Goal: Check status

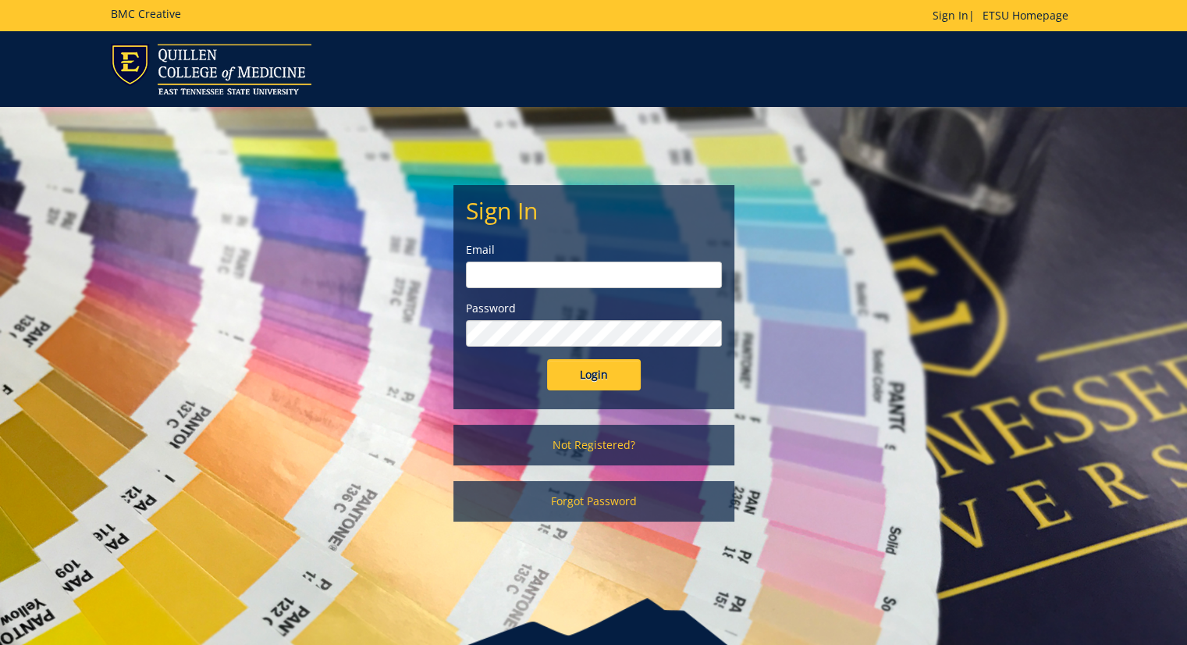
type input "abdelnour@etsu.edu"
click at [577, 369] on input "Login" at bounding box center [594, 374] width 94 height 31
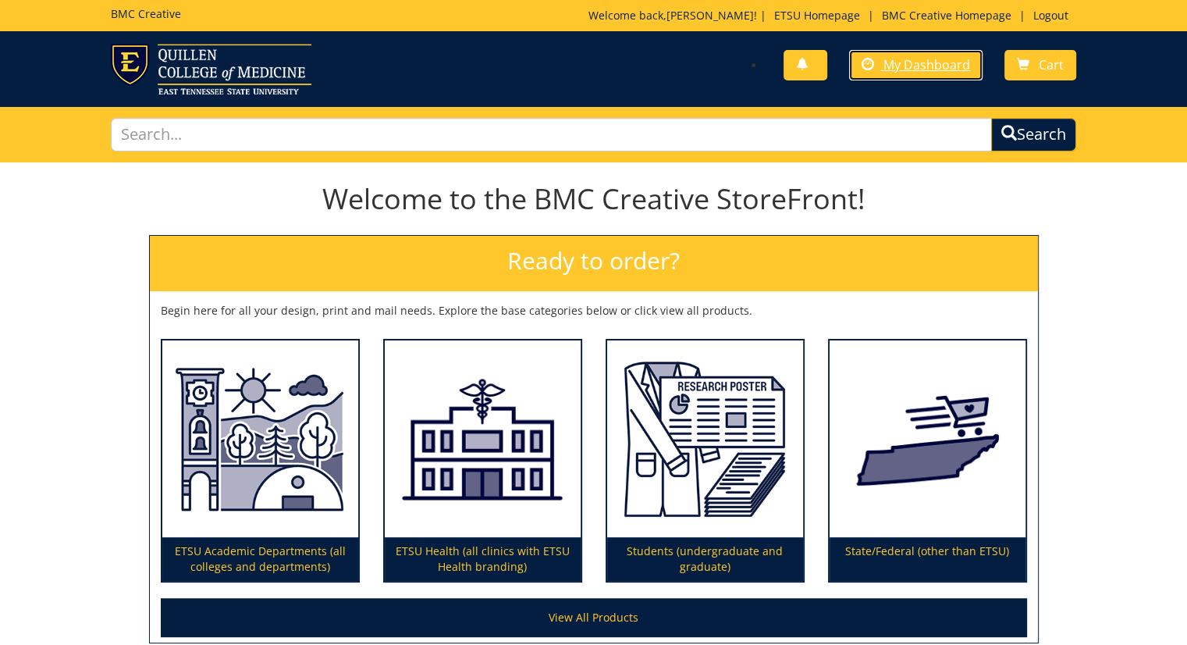
click at [926, 64] on span "My Dashboard" at bounding box center [926, 64] width 87 height 17
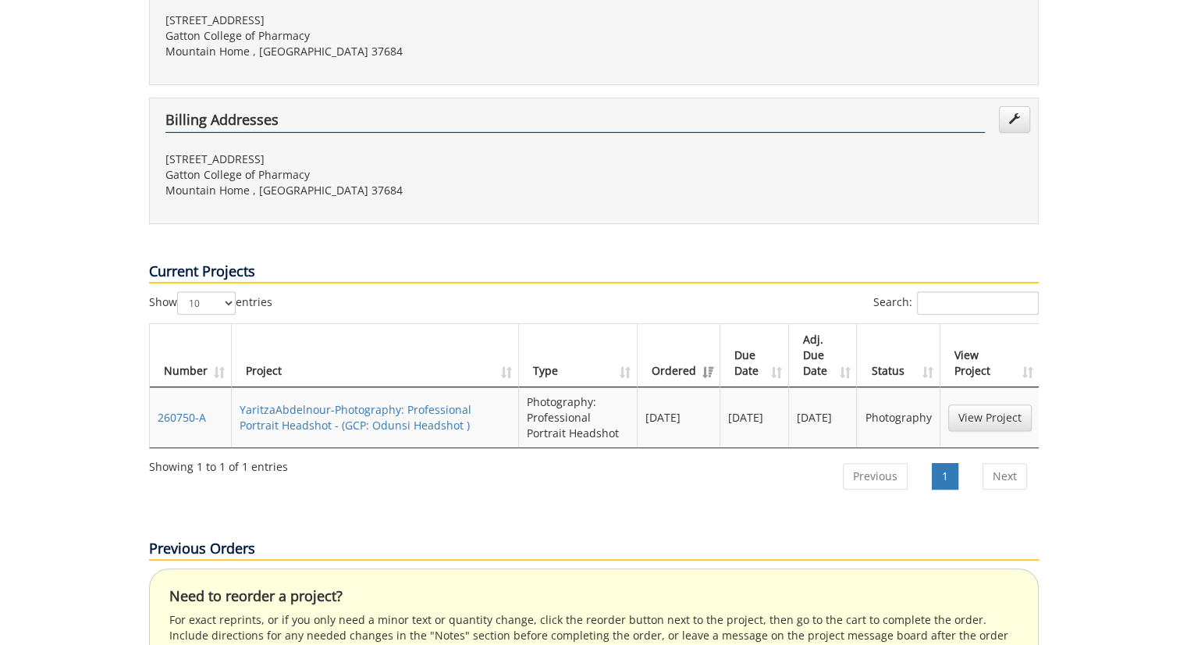
scroll to position [467, 0]
click at [359, 401] on link "YaritzaAbdelnour-Photography: Professional Portrait Headshot - (GCP: Odunsi Hea…" at bounding box center [356, 416] width 232 height 30
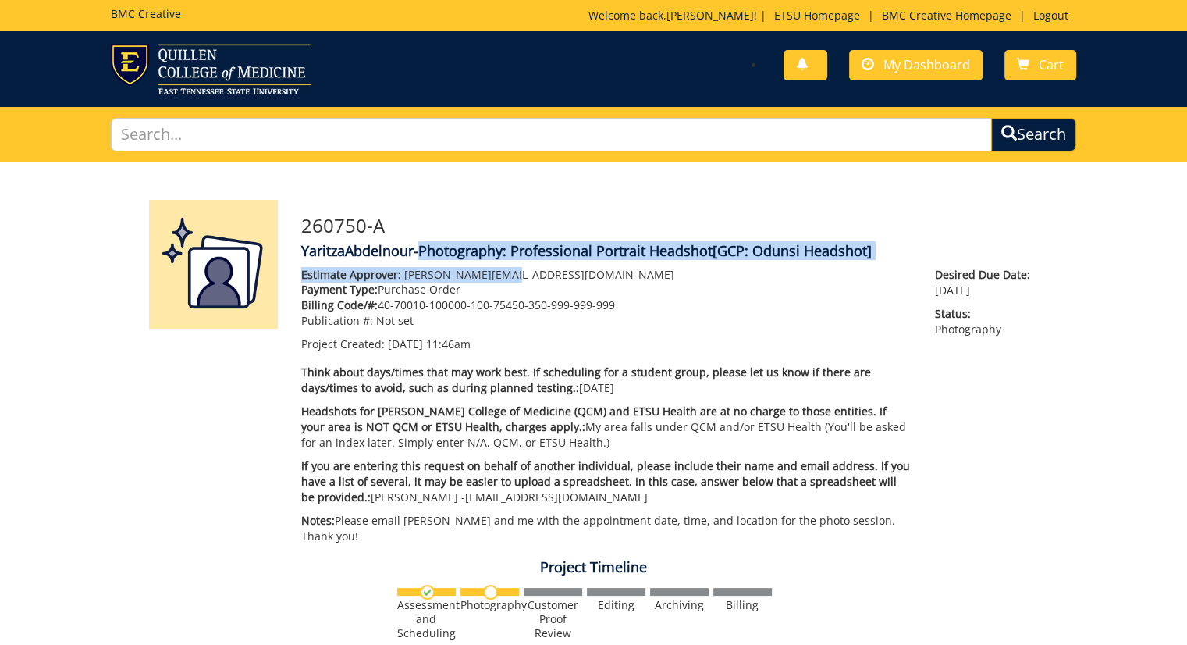
drag, startPoint x: 419, startPoint y: 247, endPoint x: 802, endPoint y: 249, distance: 383.2
click at [901, 267] on div "260750-A YaritzaAbdelnour-Photography: Professional Portrait Headshot [GCP: Odu…" at bounding box center [670, 376] width 761 height 352
copy div "Photography: Professional Portrait Headshot [GCP: Odunsi Headshot] Estimate App…"
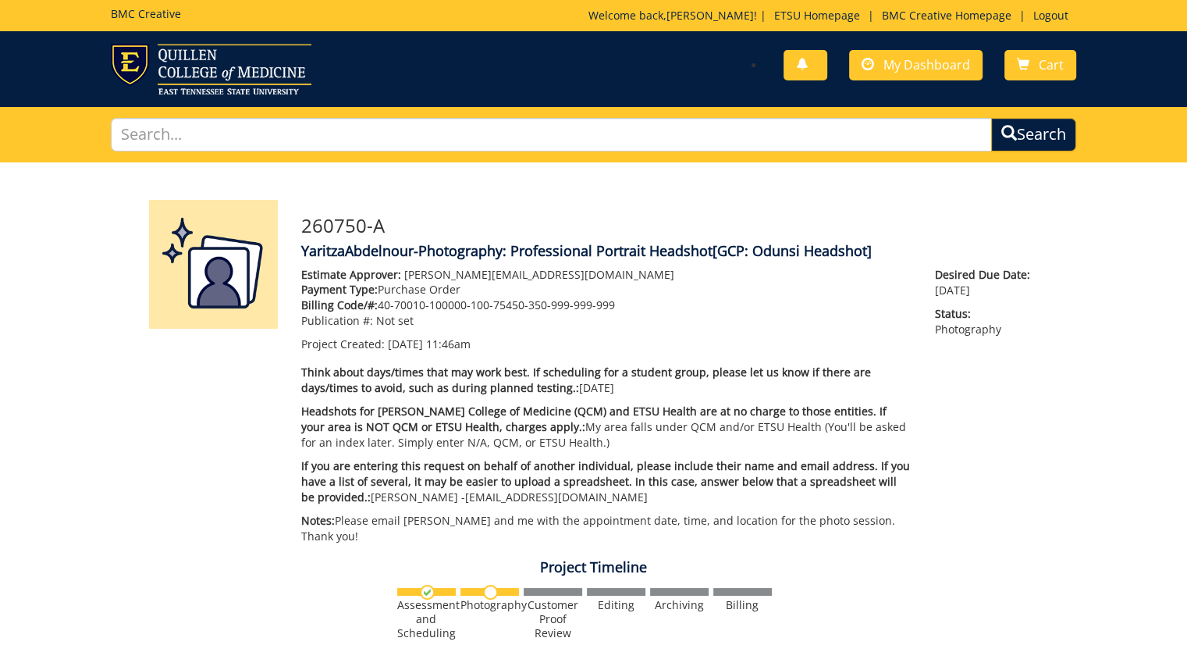
click at [1099, 475] on div "260750-A YaritzaAbdelnour-Photography: Professional Portrait Headshot [GCP: Odu…" at bounding box center [593, 639] width 1187 height 955
click at [905, 67] on span "My Dashboard" at bounding box center [926, 64] width 87 height 17
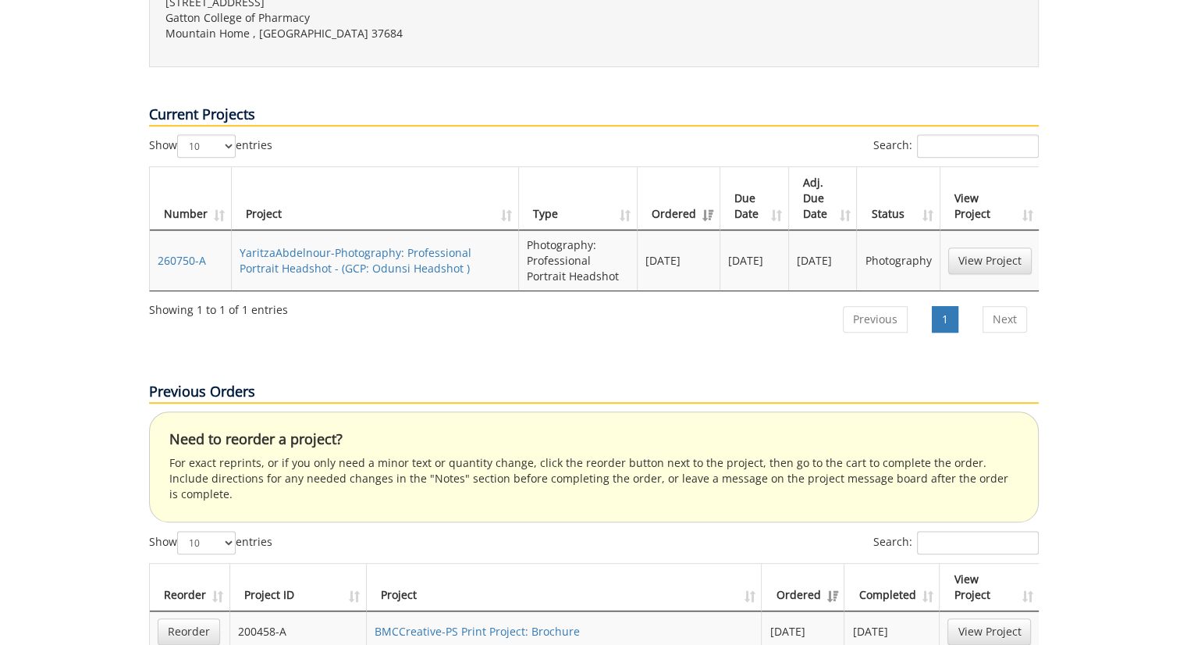
scroll to position [624, 0]
